Goal: Check status: Check status

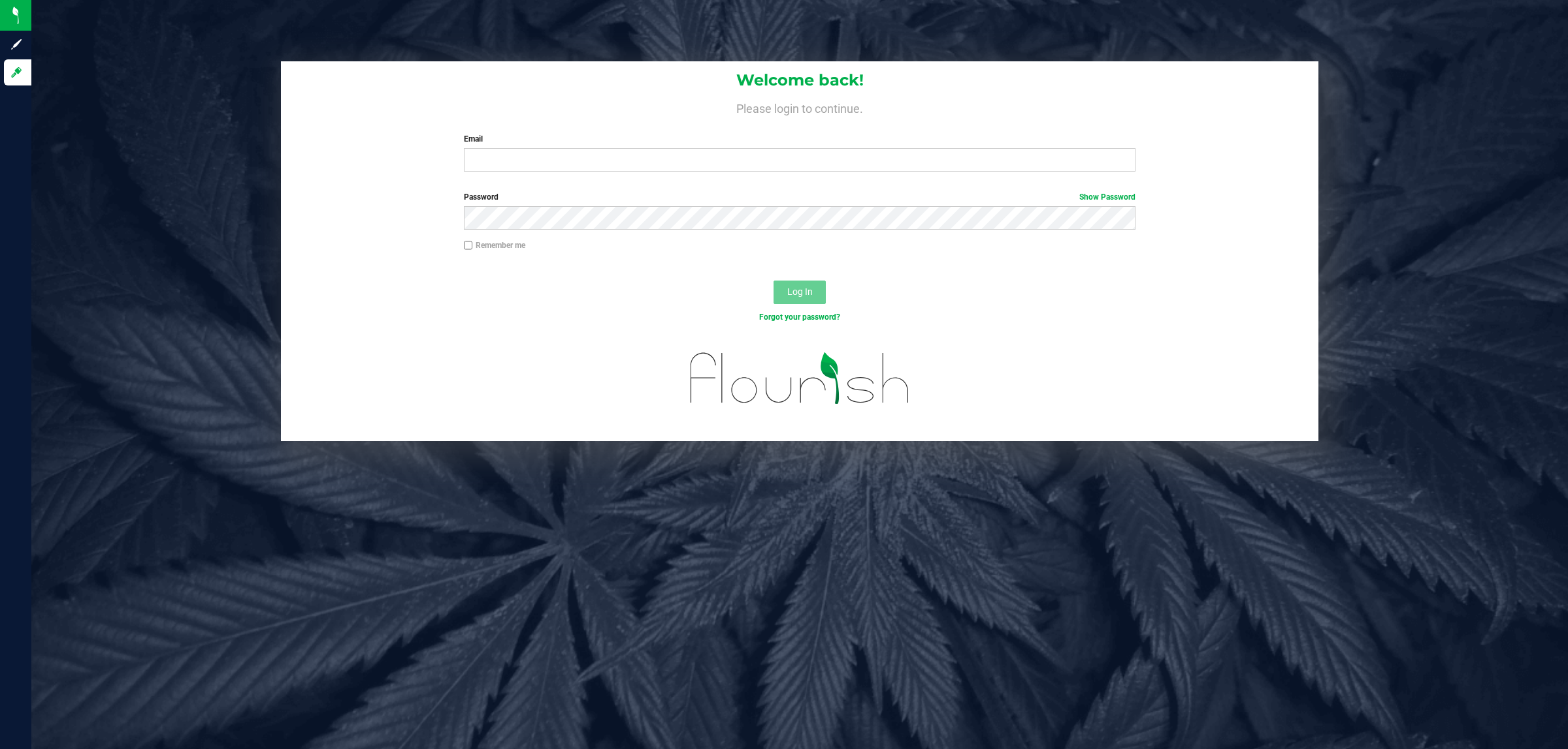
click at [733, 139] on label "Email" at bounding box center [799, 139] width 672 height 12
click at [733, 148] on input "Email" at bounding box center [799, 160] width 672 height 24
drag, startPoint x: 728, startPoint y: 146, endPoint x: 713, endPoint y: 165, distance: 24.2
click at [729, 147] on div "Email Required Please format your email correctly." at bounding box center [799, 153] width 691 height 39
click at [723, 151] on input "Email" at bounding box center [799, 160] width 672 height 24
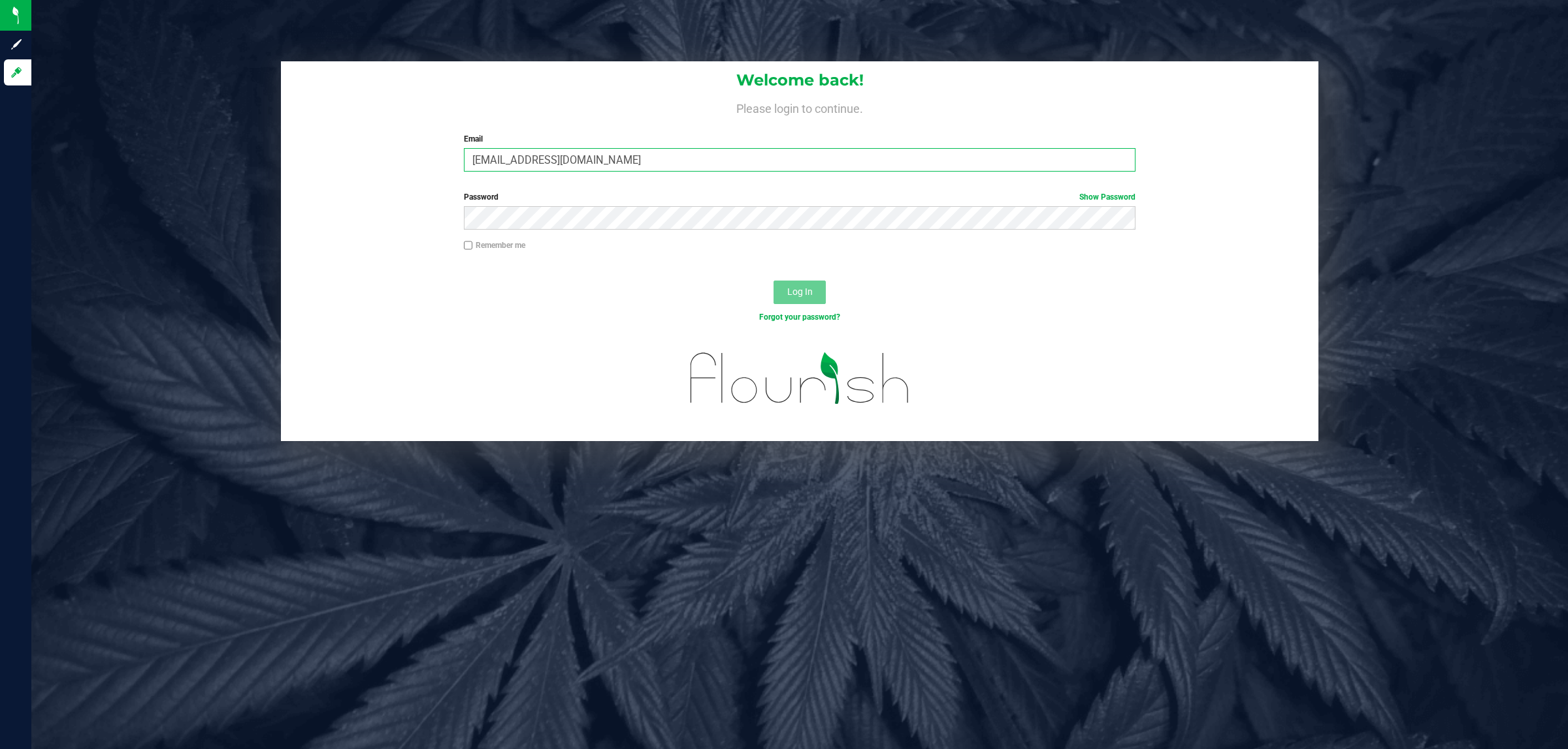
type input "aspratt@liveparallel.com"
click at [773, 281] on button "Log In" at bounding box center [799, 293] width 53 height 24
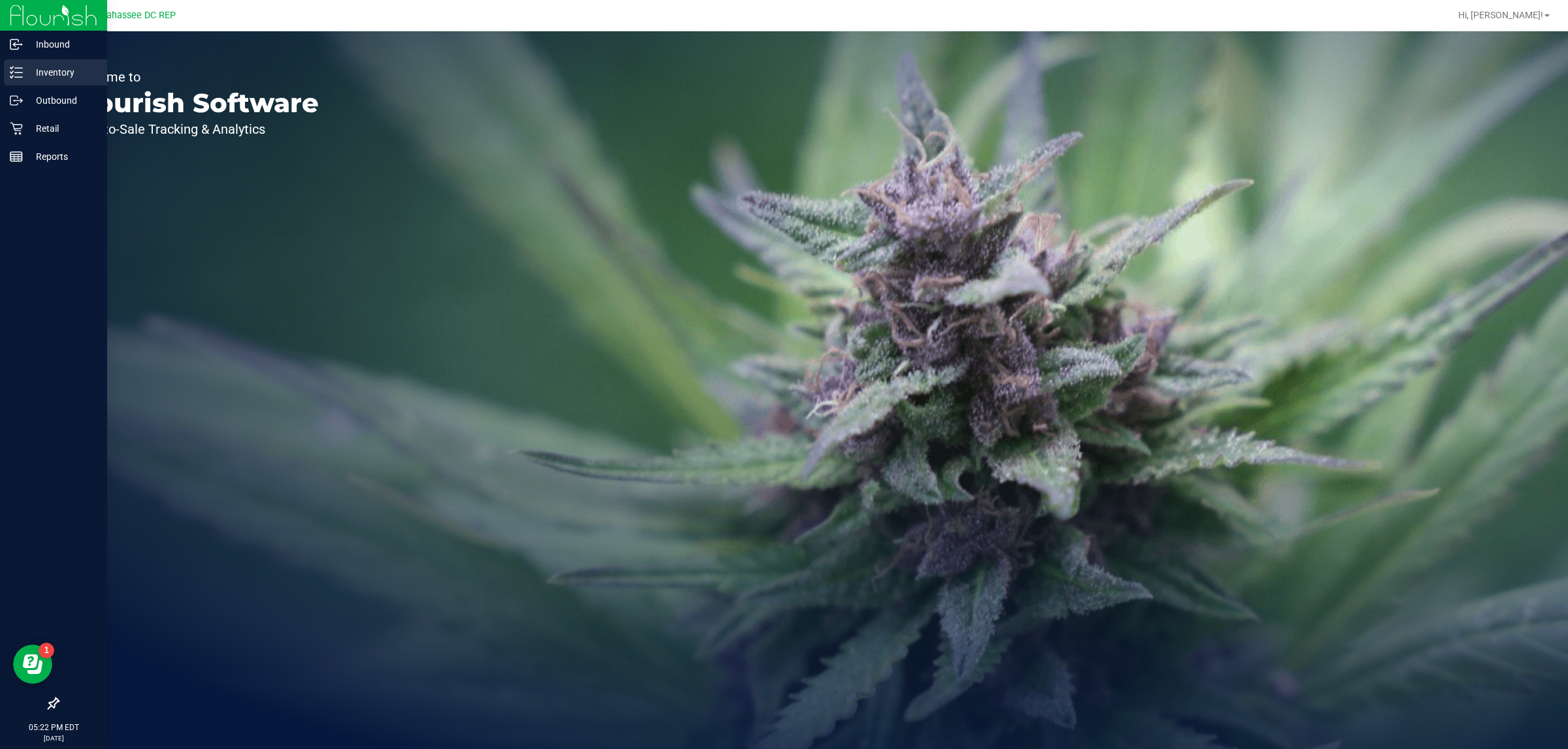
click at [79, 76] on p "Inventory" at bounding box center [62, 72] width 78 height 16
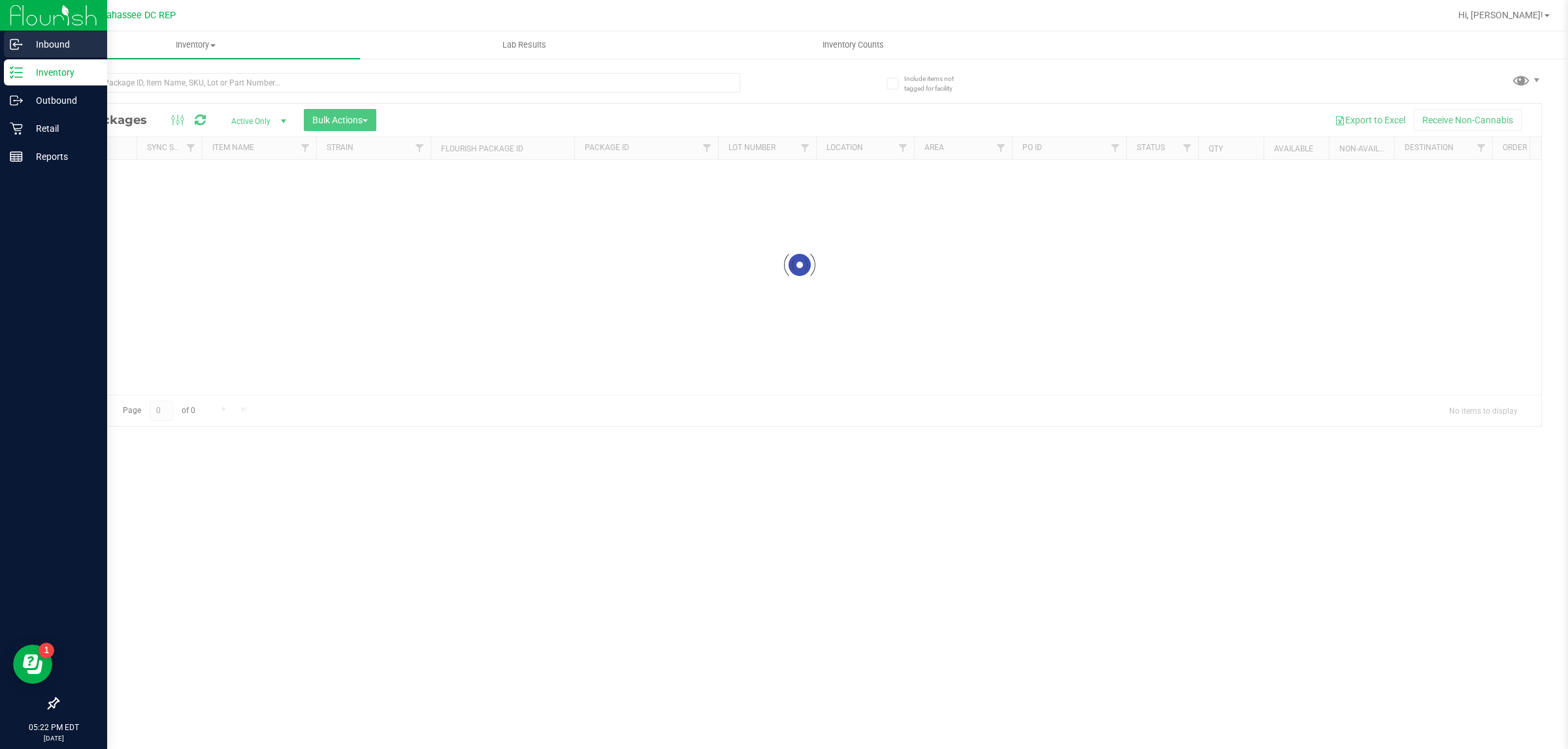
click at [7, 53] on div "Inbound" at bounding box center [55, 44] width 103 height 26
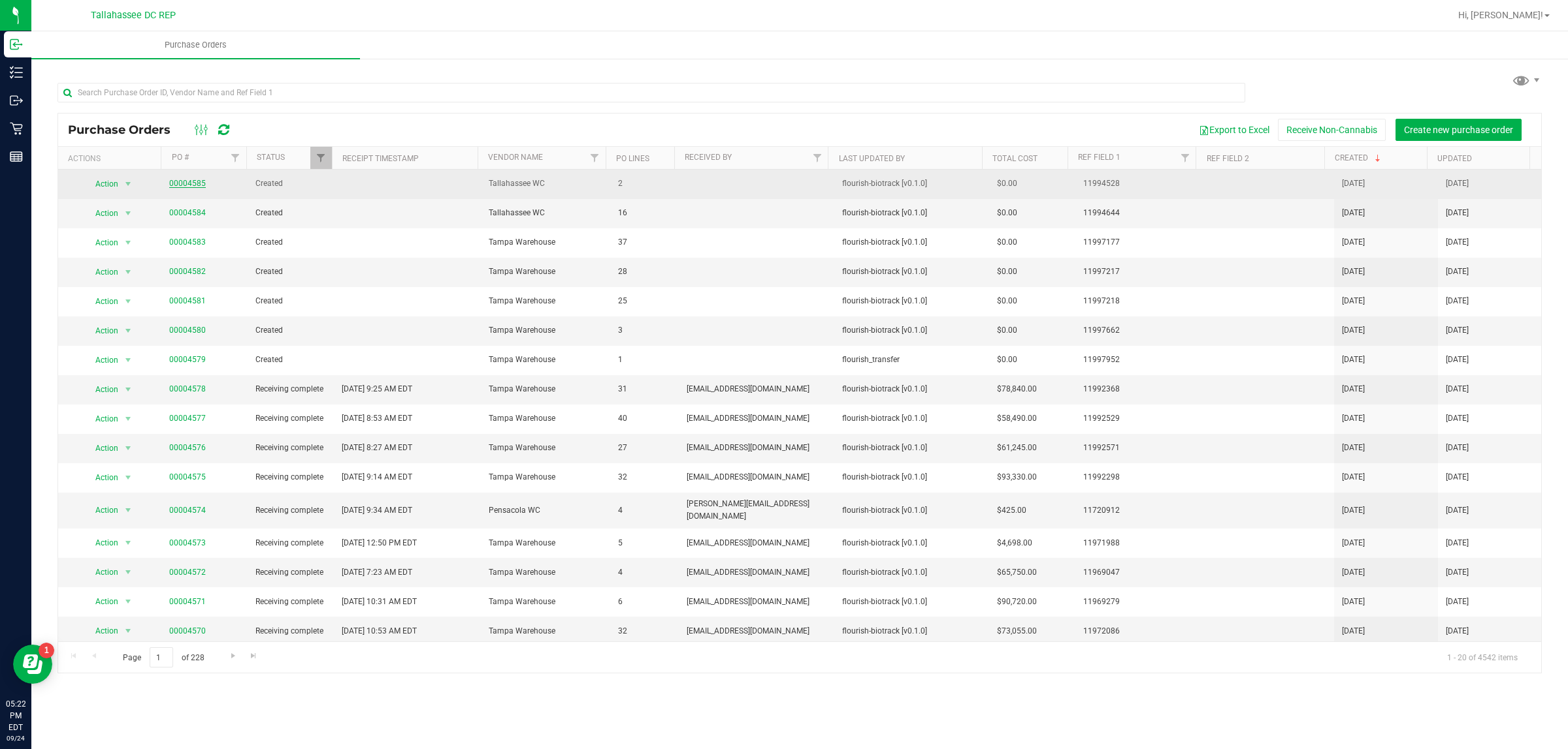
click at [190, 182] on link "00004585" at bounding box center [188, 183] width 37 height 9
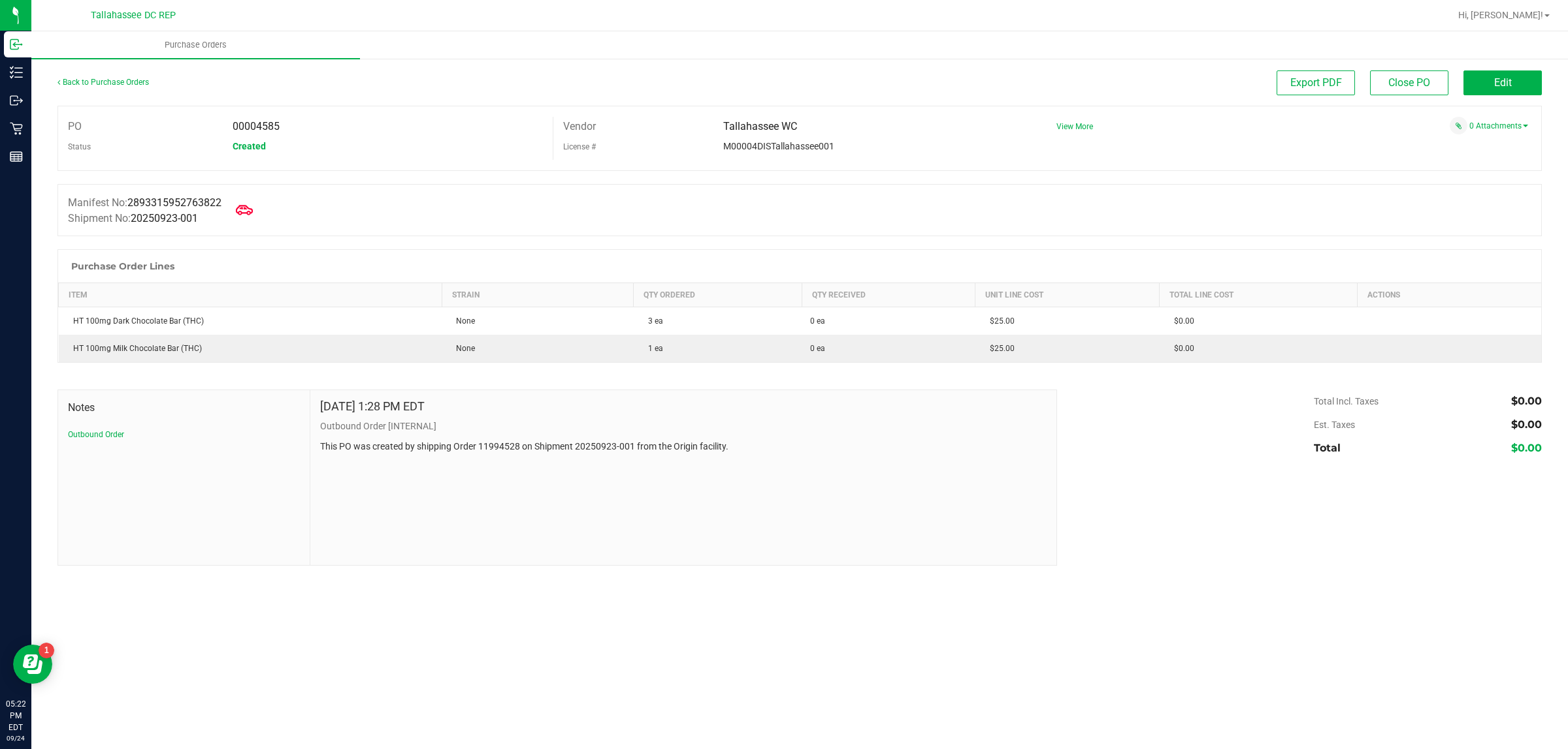
click at [248, 207] on icon at bounding box center [244, 209] width 17 height 10
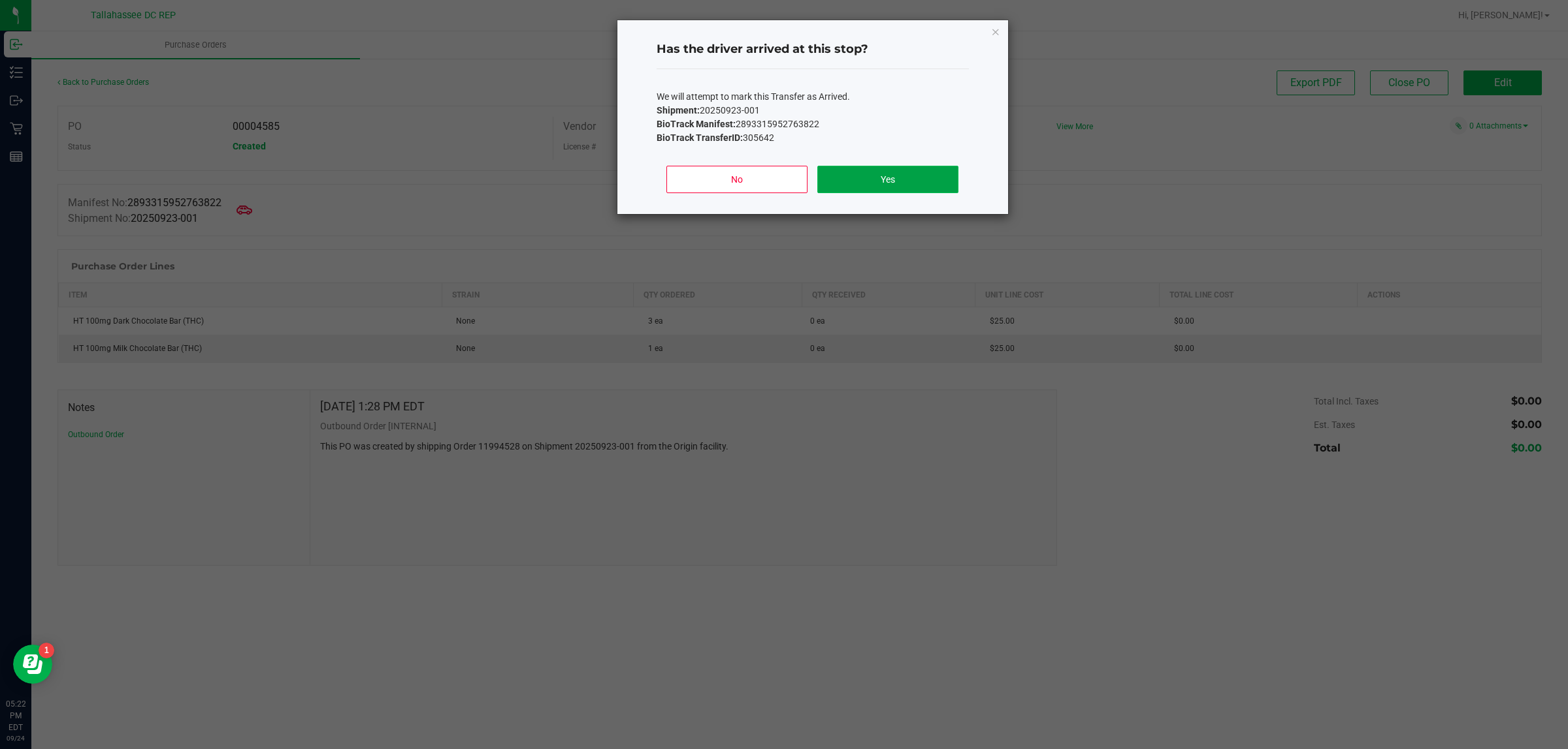
click at [911, 176] on button "Yes" at bounding box center [887, 180] width 140 height 28
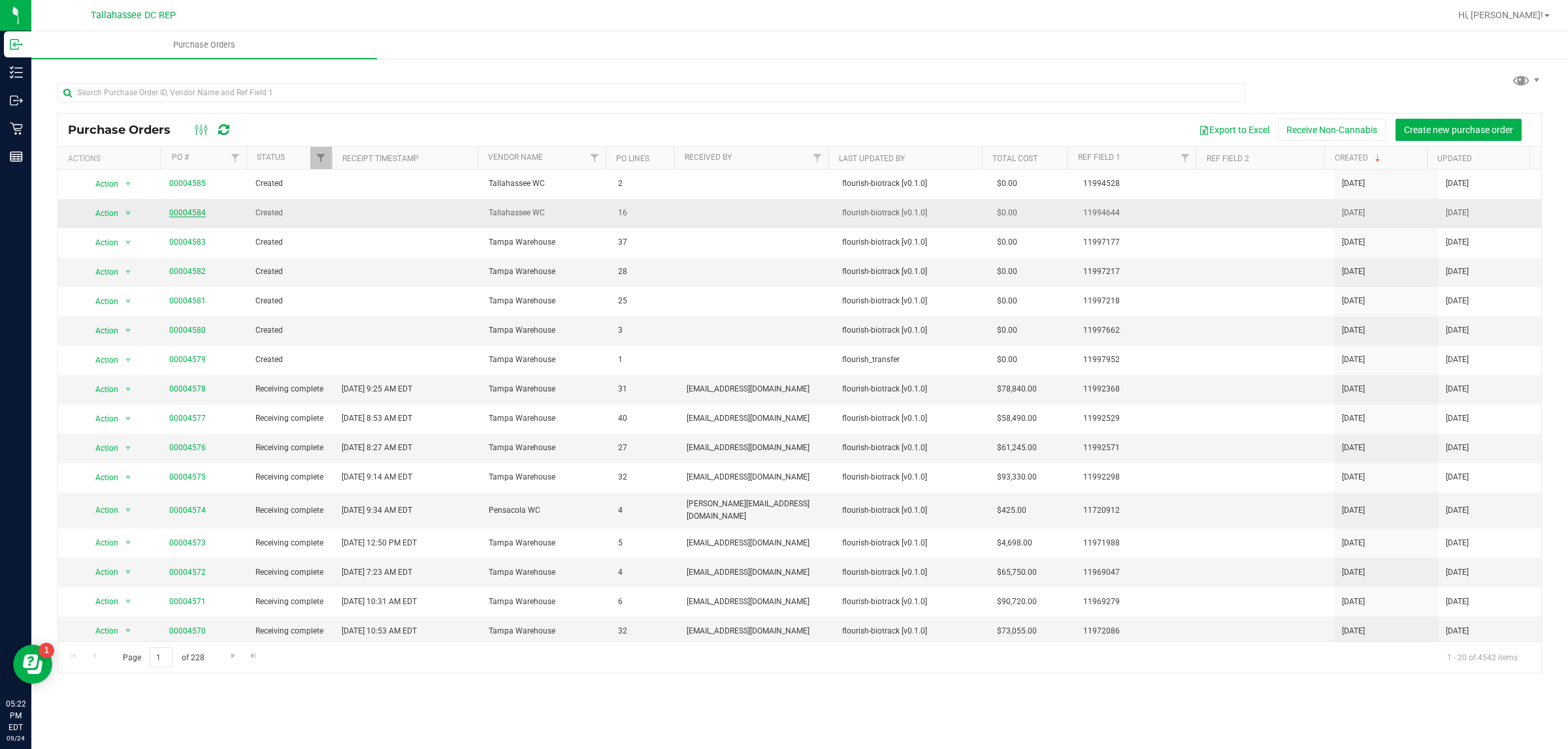
click at [194, 214] on link "00004584" at bounding box center [188, 213] width 37 height 9
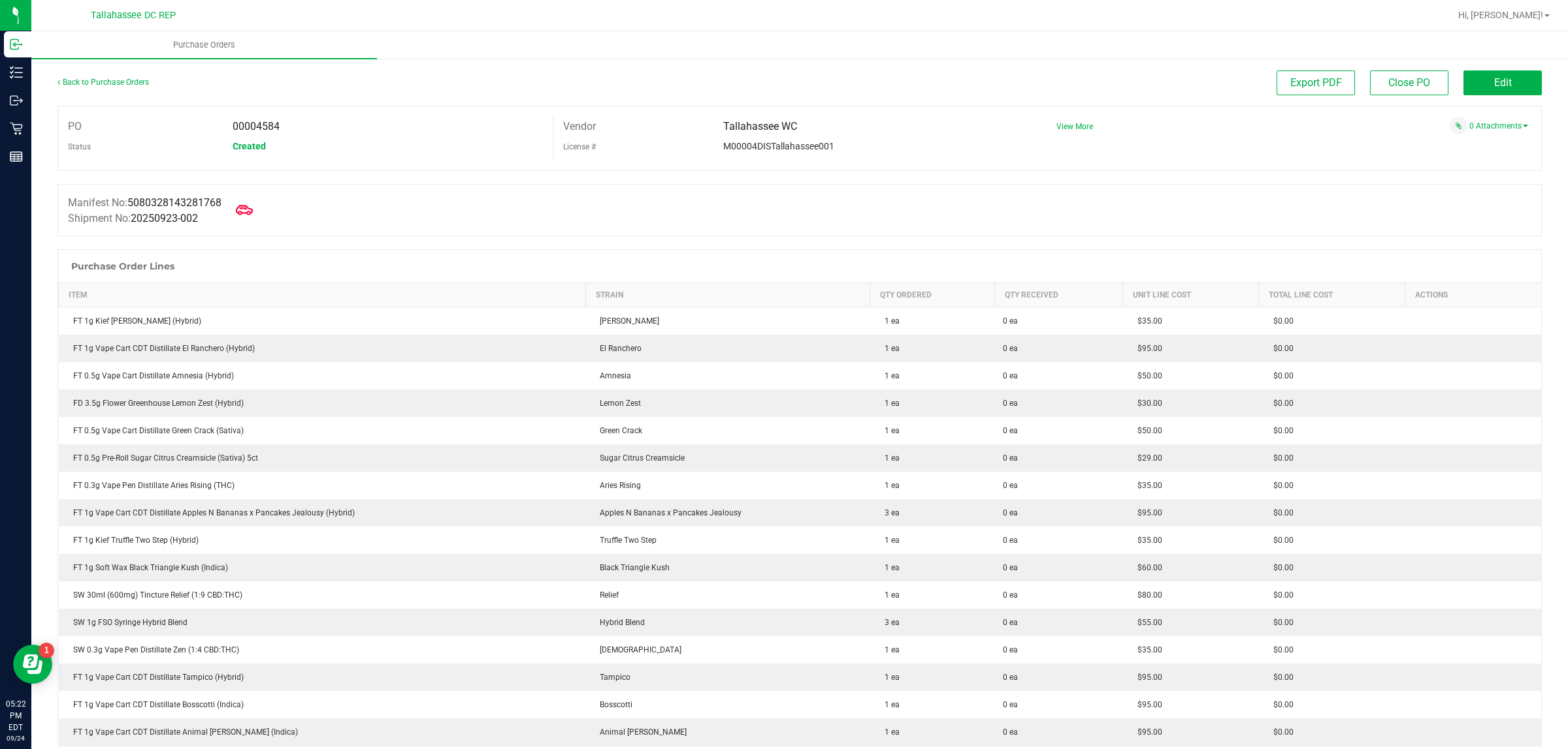
click at [253, 213] on icon at bounding box center [244, 209] width 17 height 10
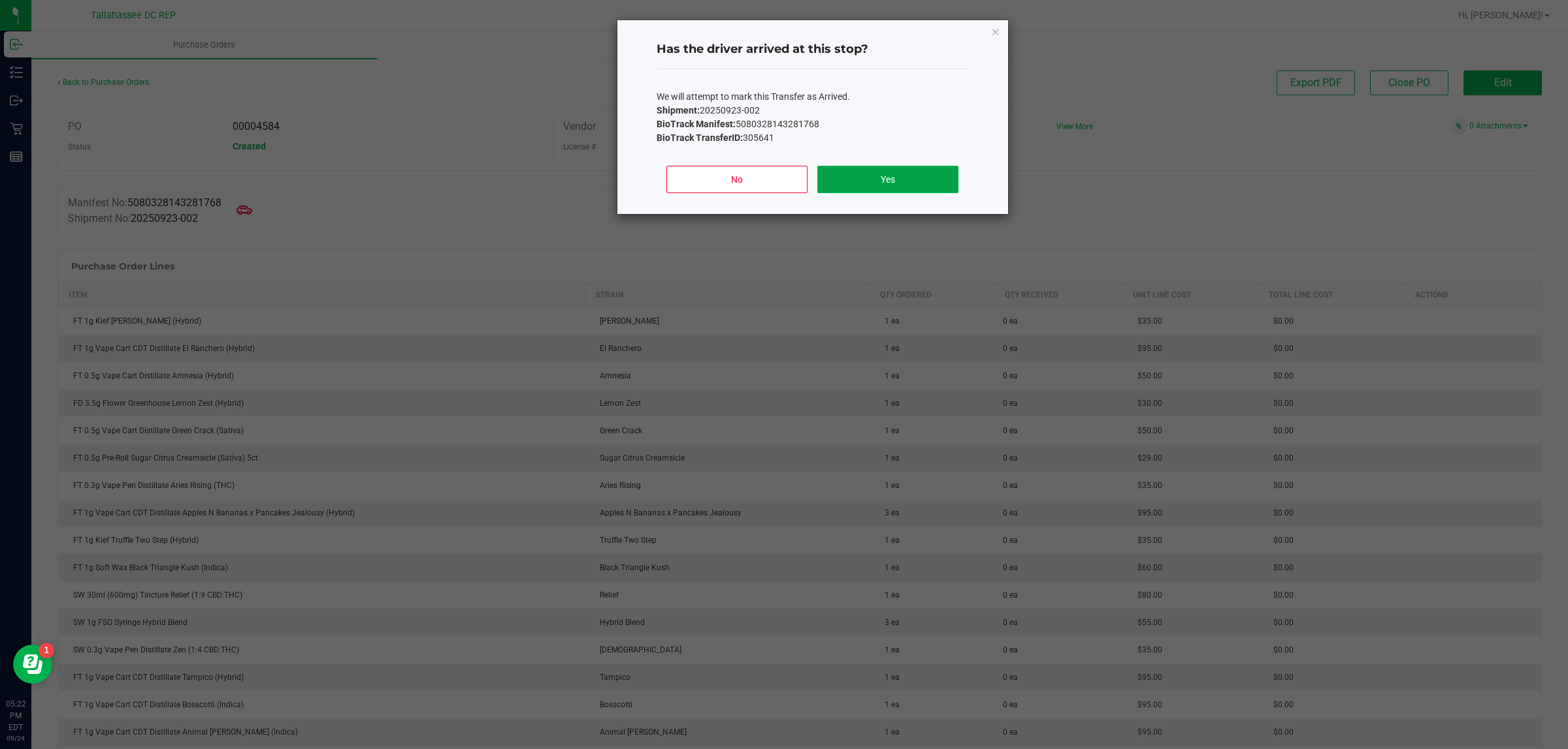
drag, startPoint x: 915, startPoint y: 187, endPoint x: 679, endPoint y: 199, distance: 236.3
click at [913, 185] on button "Yes" at bounding box center [887, 180] width 140 height 28
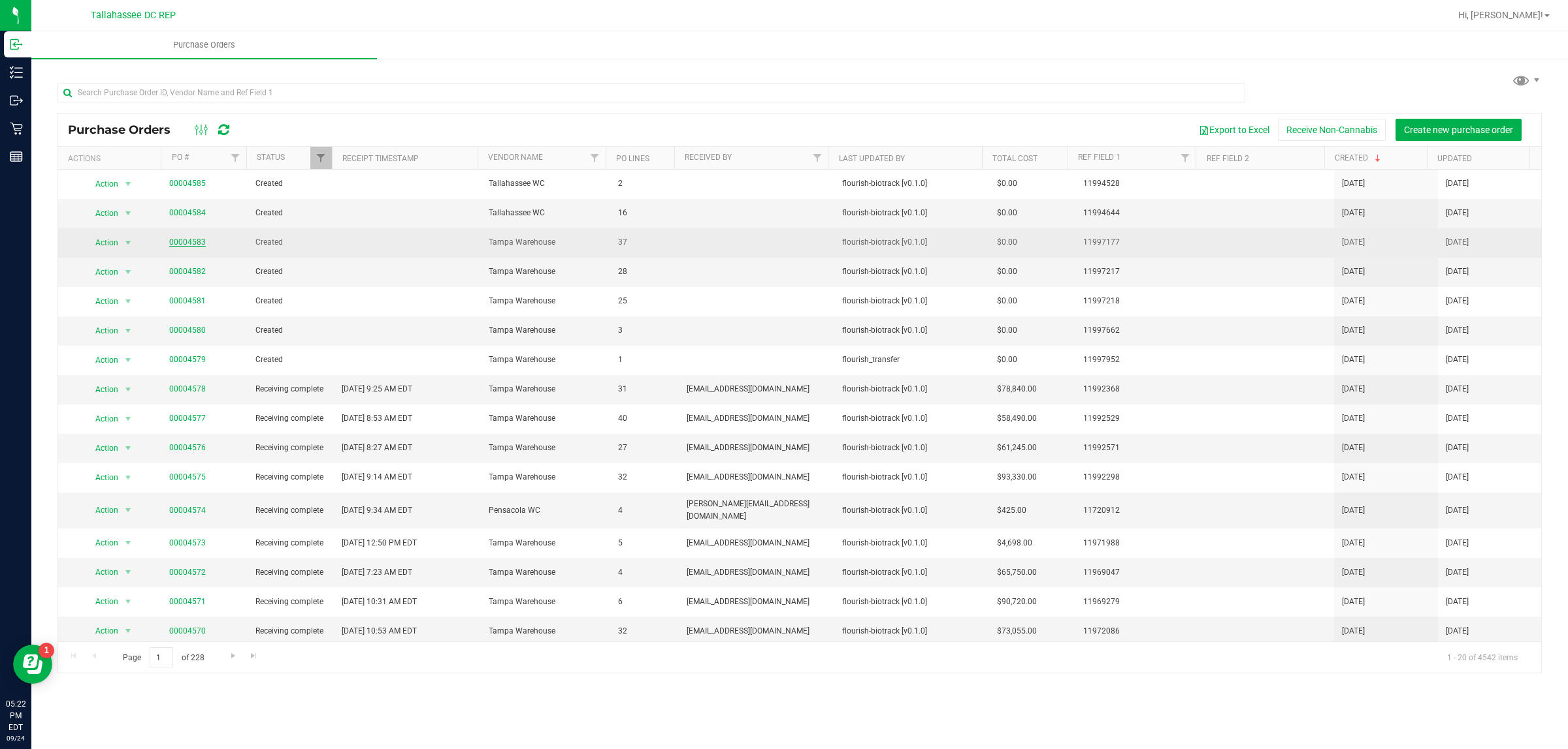
click at [174, 245] on link "00004583" at bounding box center [188, 242] width 37 height 9
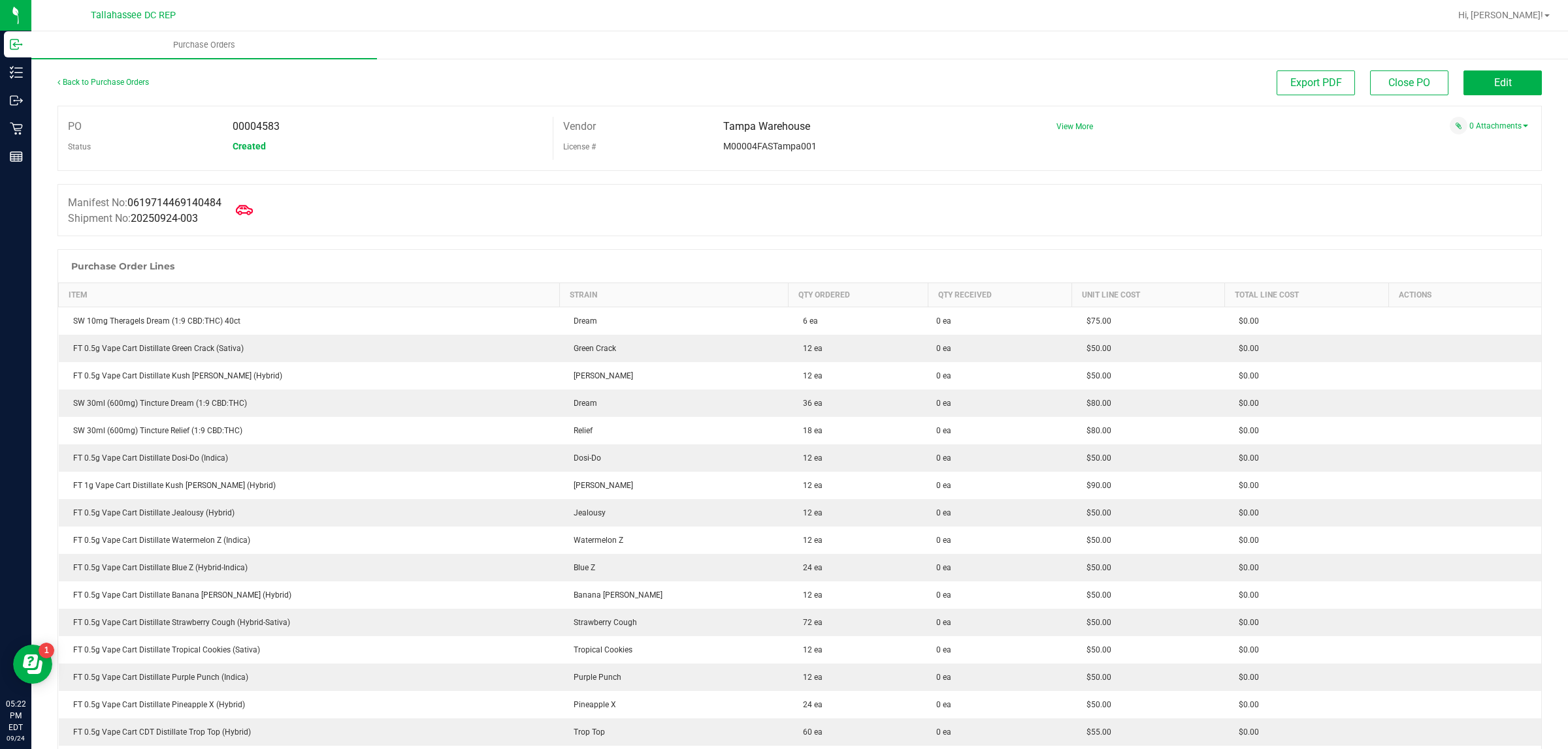
click at [248, 214] on icon at bounding box center [244, 210] width 17 height 17
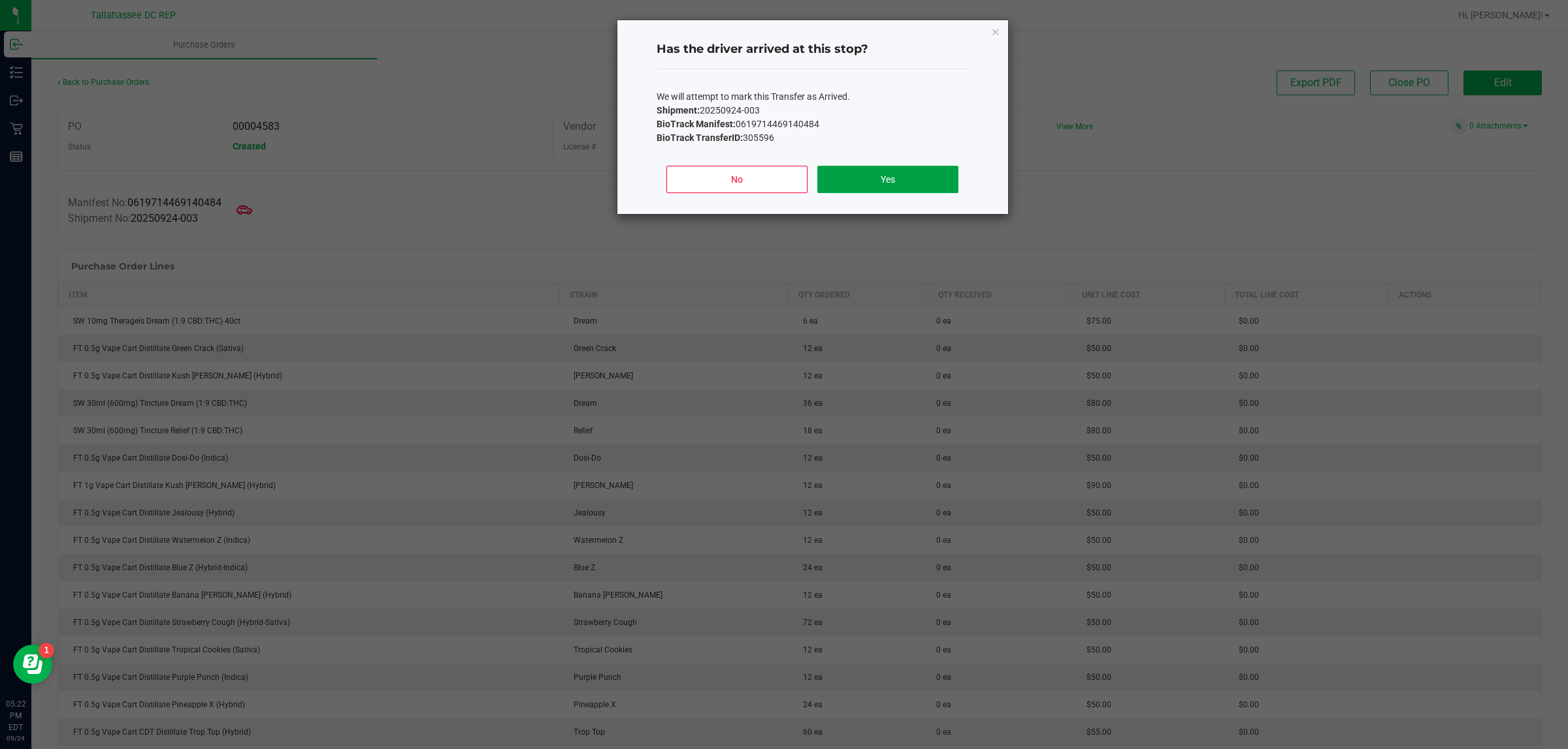
click at [879, 178] on button "Yes" at bounding box center [887, 180] width 140 height 28
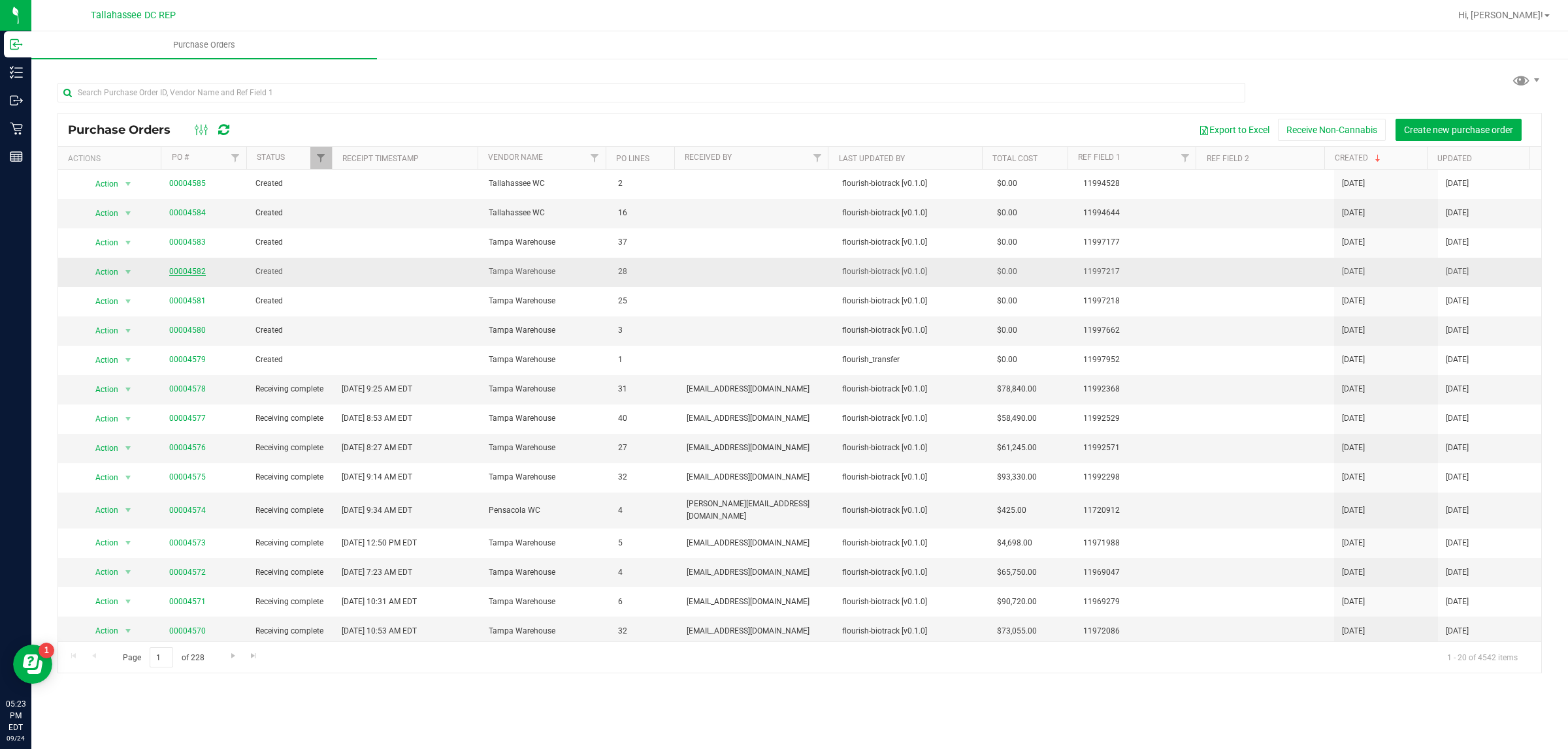
click at [187, 273] on link "00004582" at bounding box center [188, 272] width 37 height 9
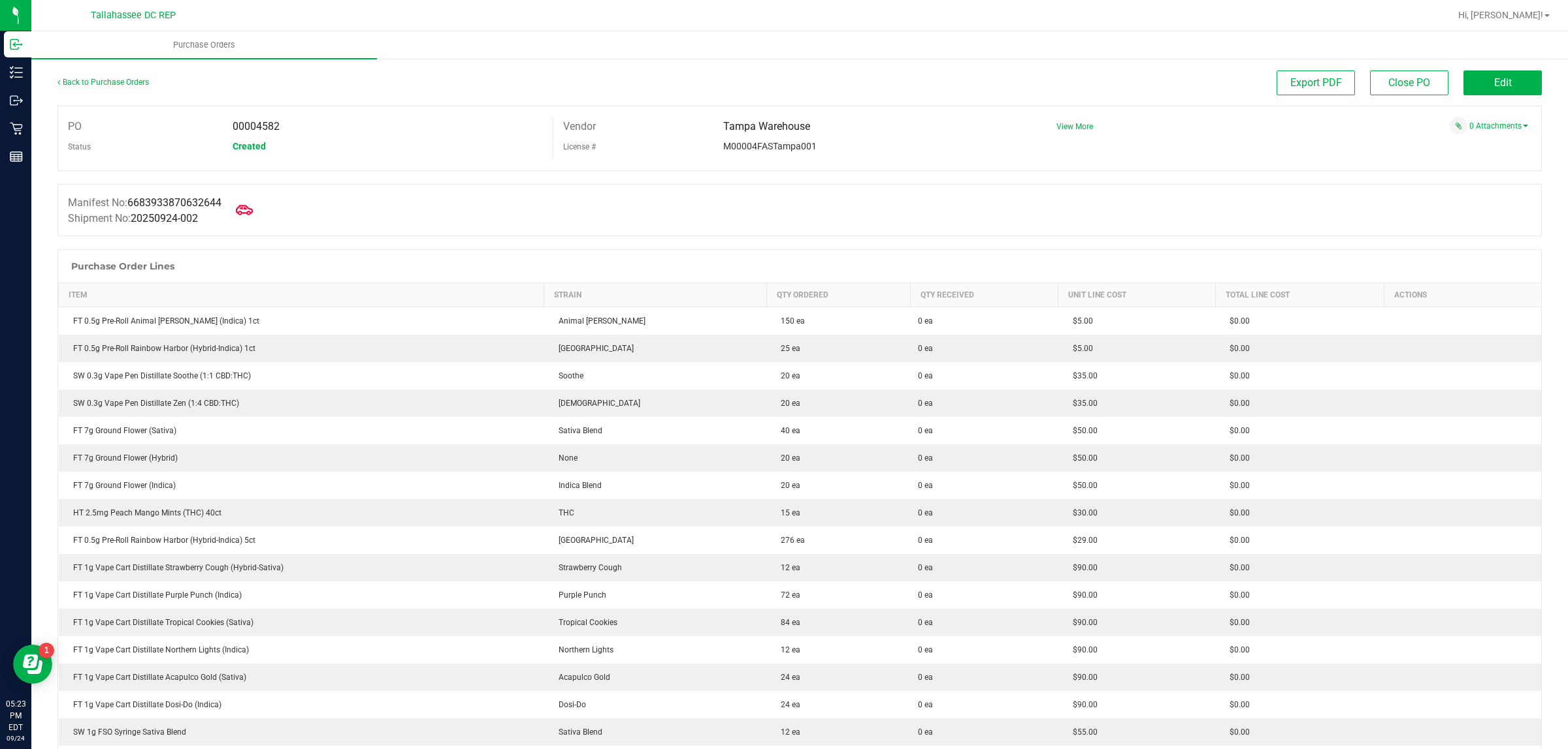
click at [253, 212] on icon at bounding box center [244, 209] width 17 height 10
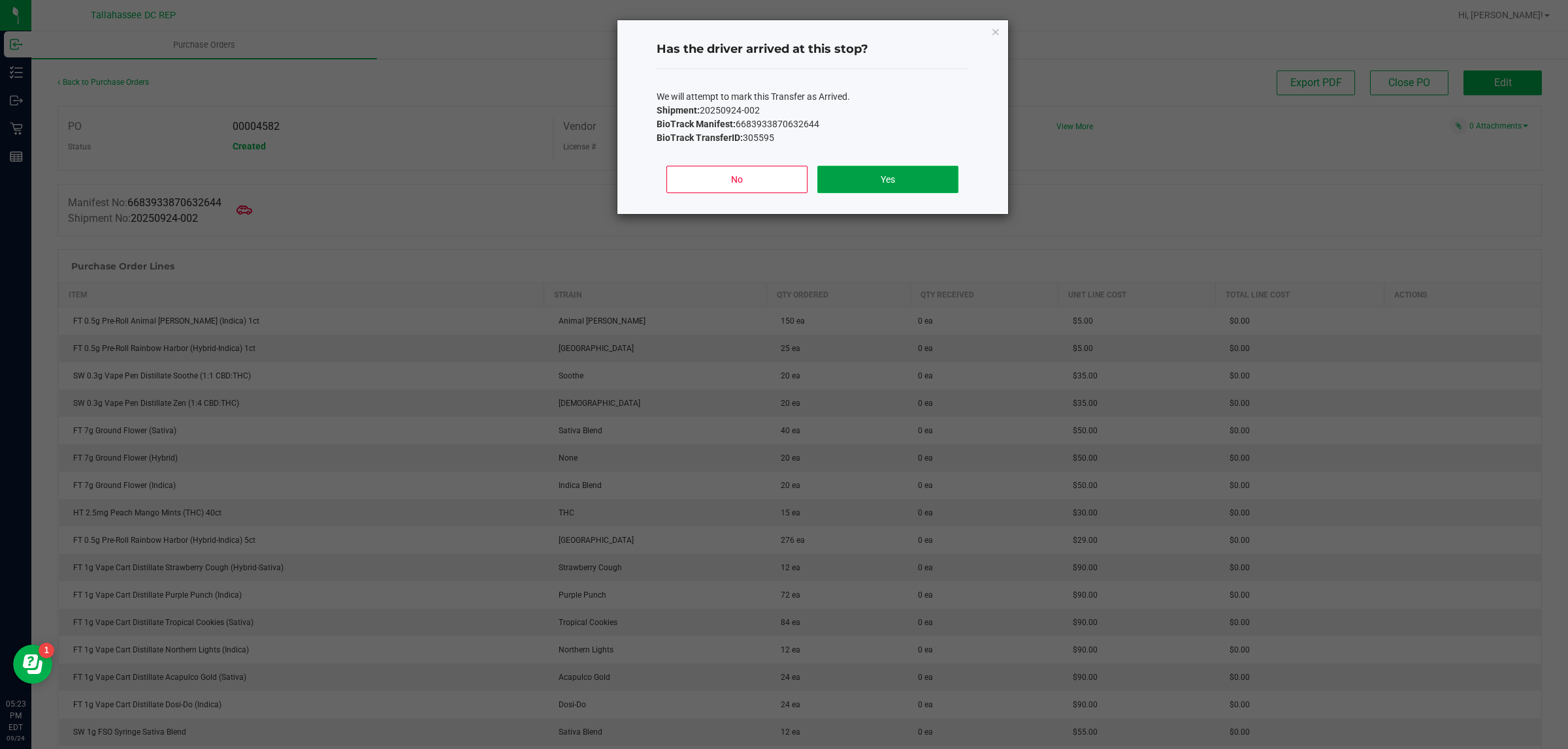
click at [920, 178] on button "Yes" at bounding box center [887, 180] width 140 height 28
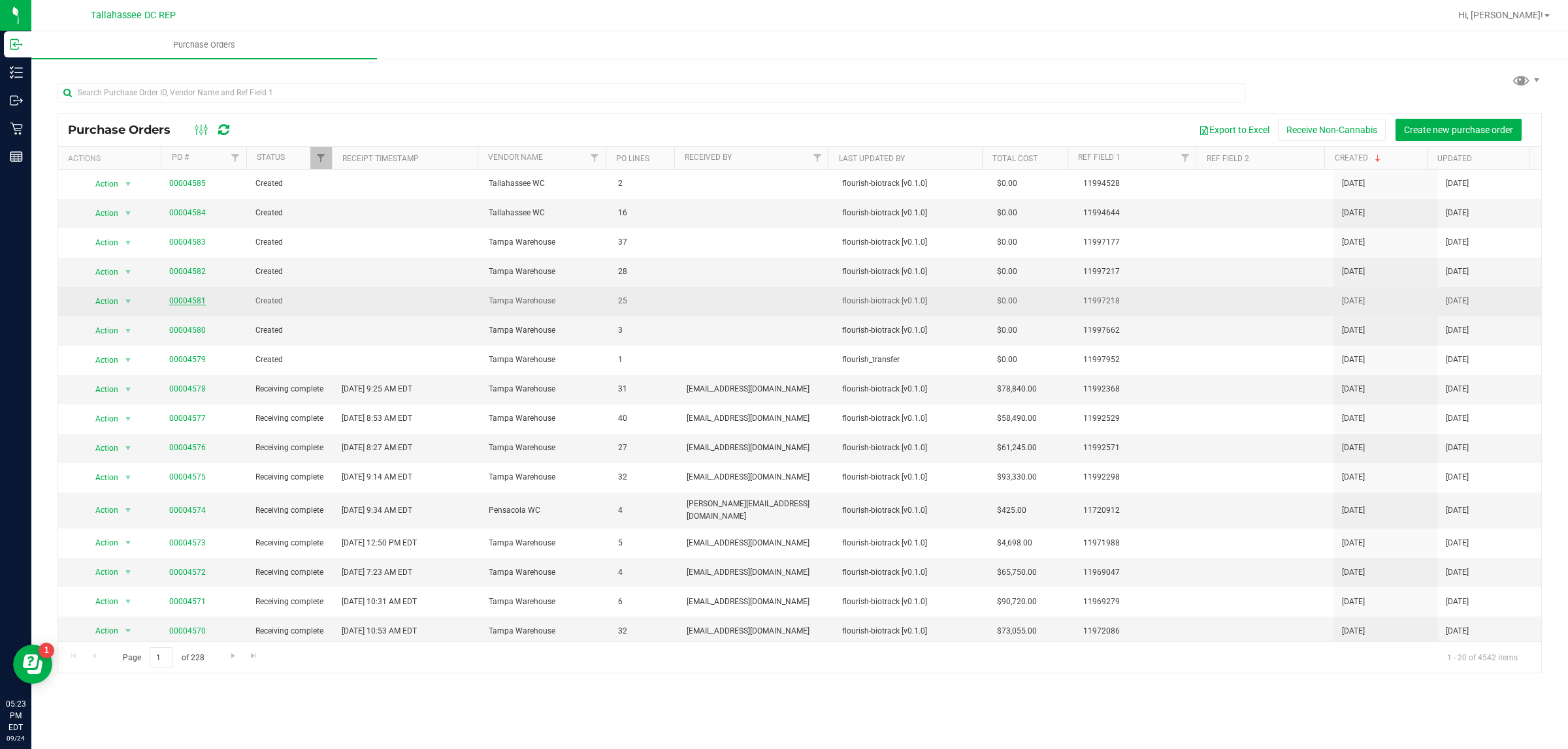
click at [176, 302] on link "00004581" at bounding box center [188, 301] width 37 height 9
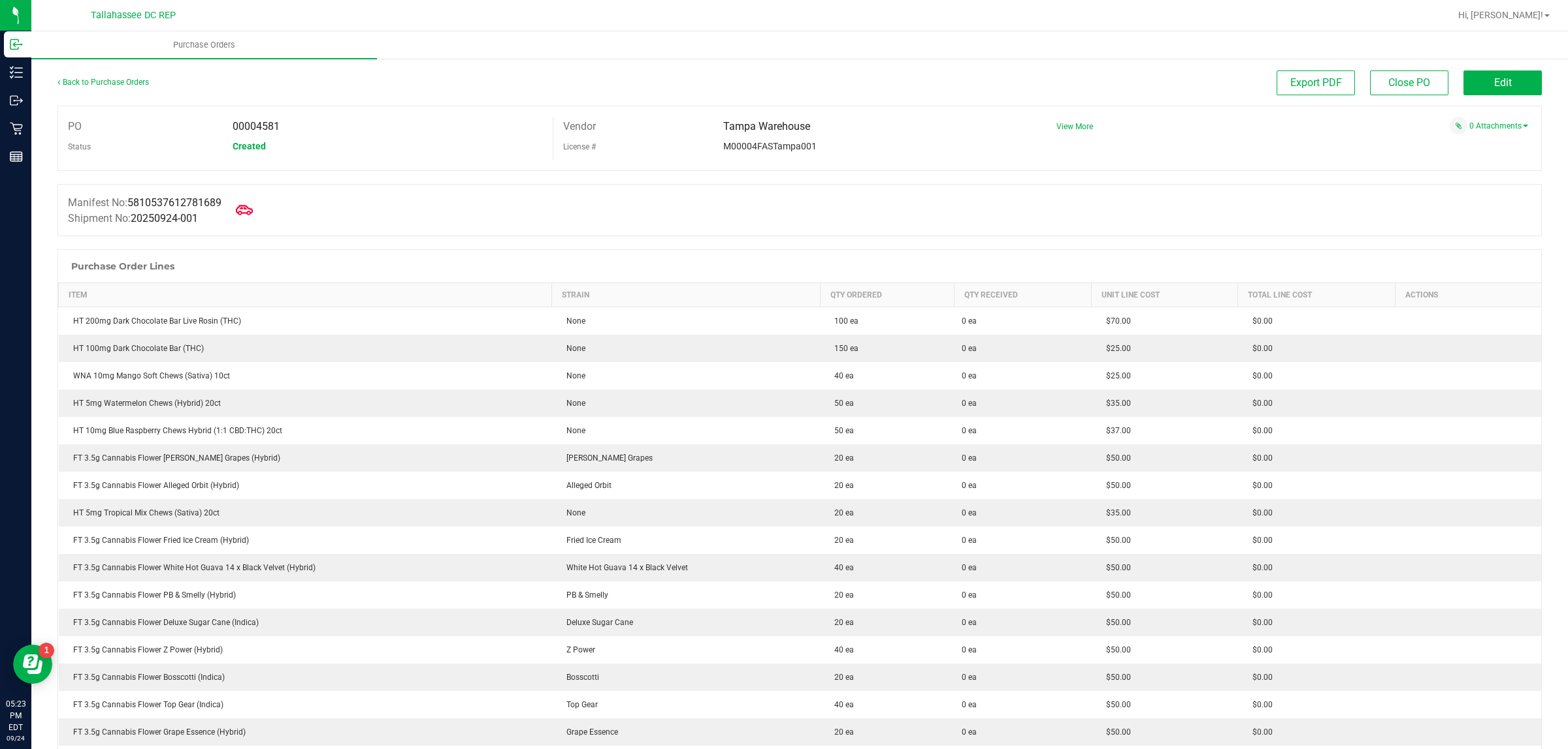
click at [237, 209] on span at bounding box center [243, 210] width 29 height 29
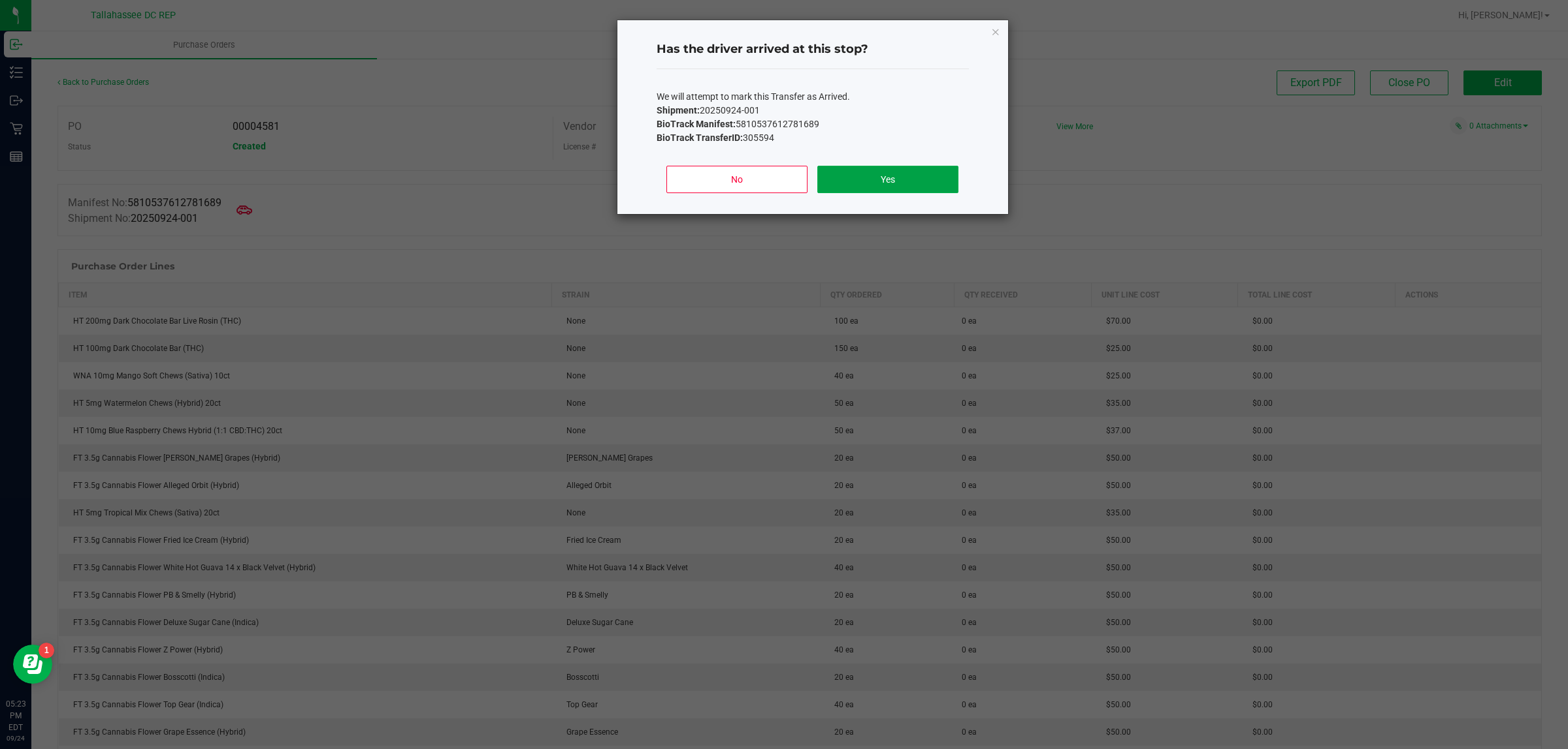
click at [877, 171] on button "Yes" at bounding box center [887, 180] width 140 height 28
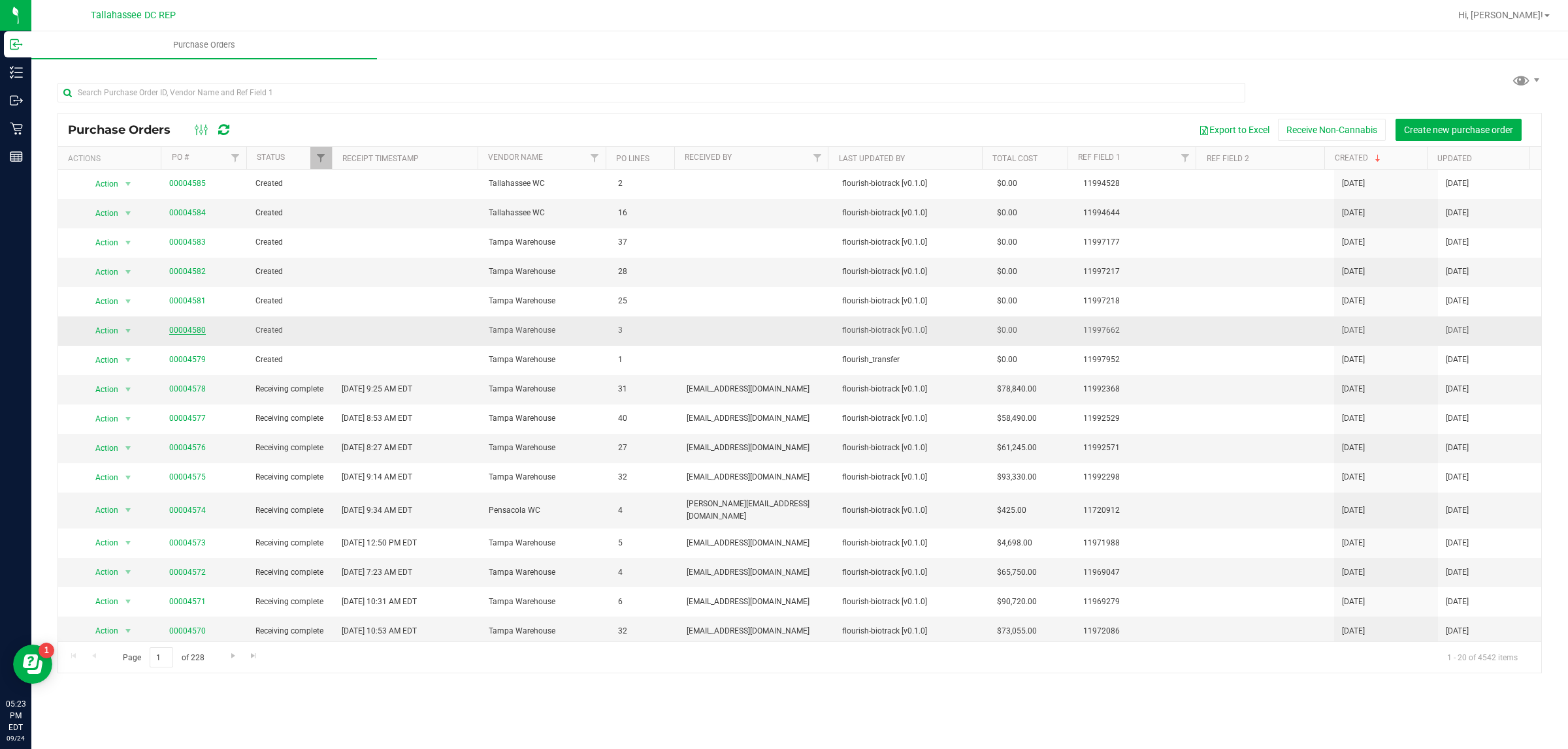
click at [186, 334] on link "00004580" at bounding box center [188, 331] width 37 height 9
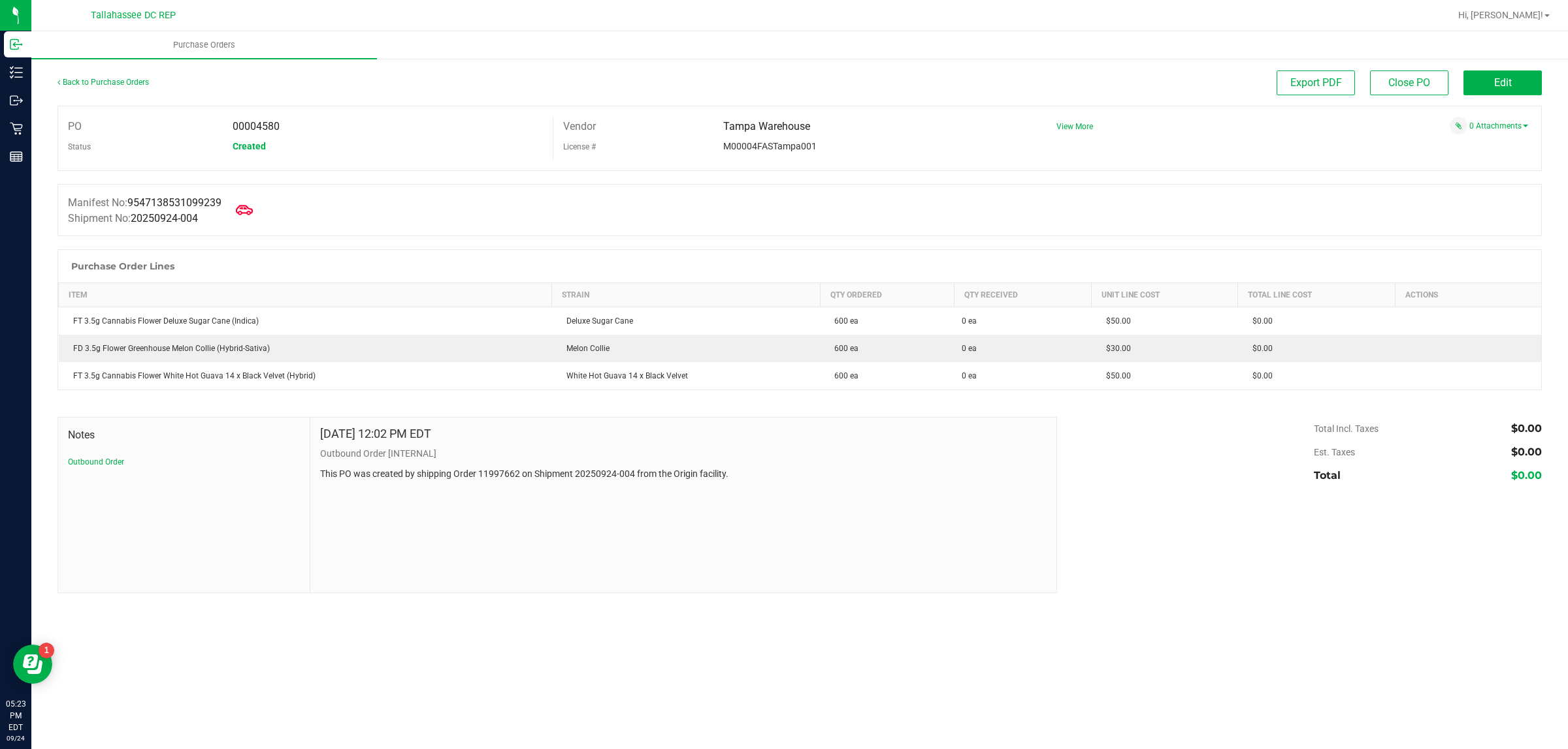
click at [248, 214] on icon at bounding box center [244, 210] width 17 height 17
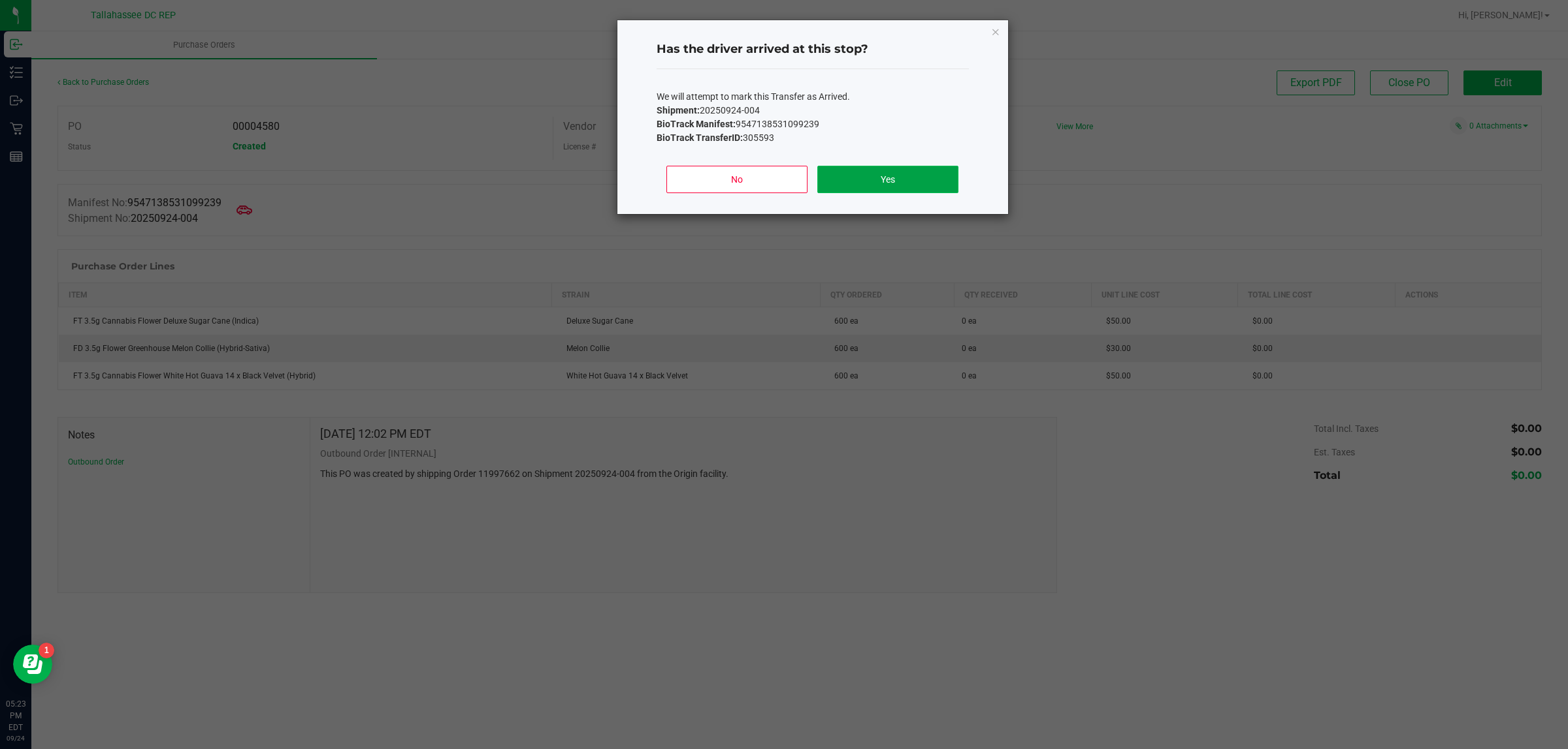
click at [913, 181] on button "Yes" at bounding box center [887, 180] width 140 height 28
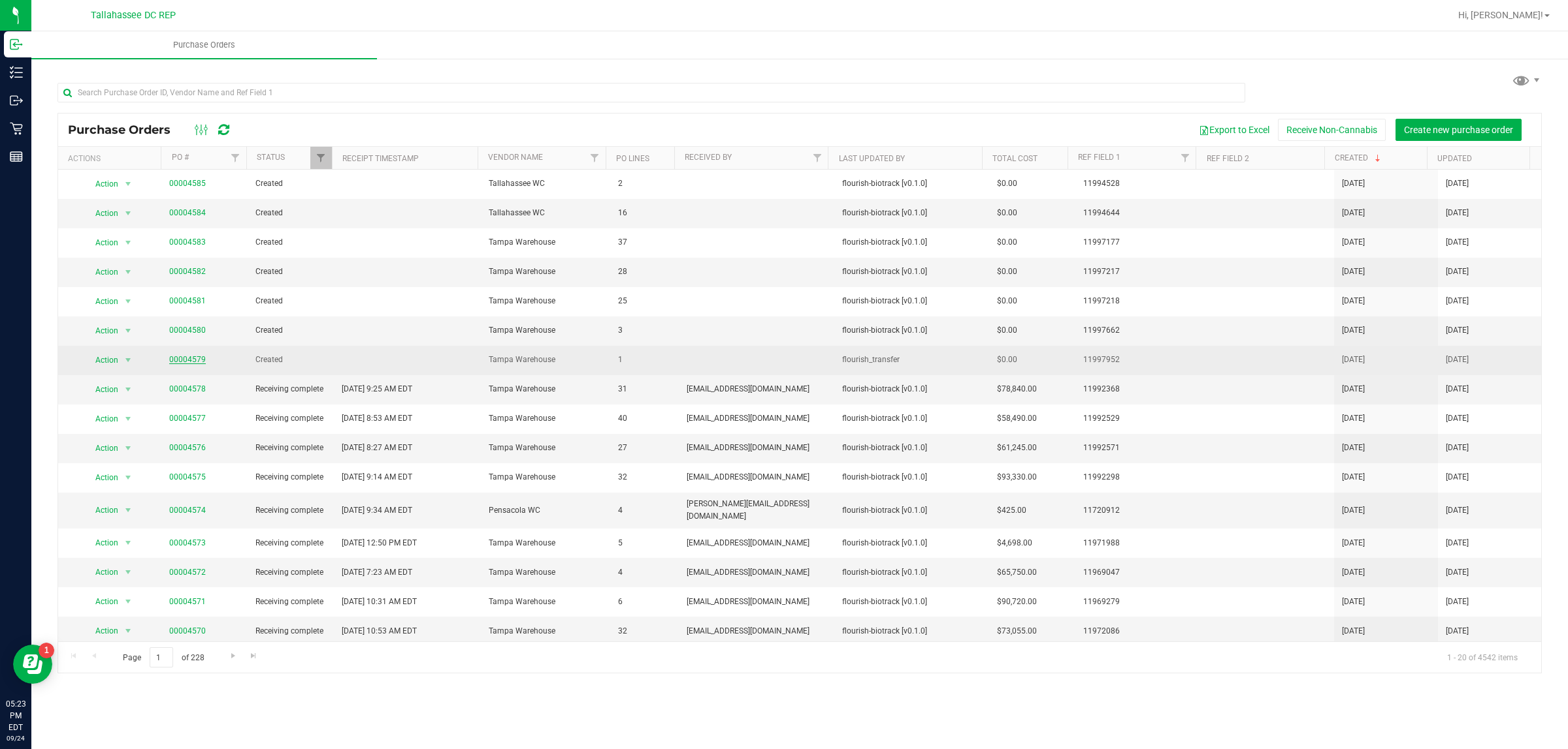
click at [178, 357] on link "00004579" at bounding box center [188, 359] width 37 height 9
